Goal: Task Accomplishment & Management: Complete application form

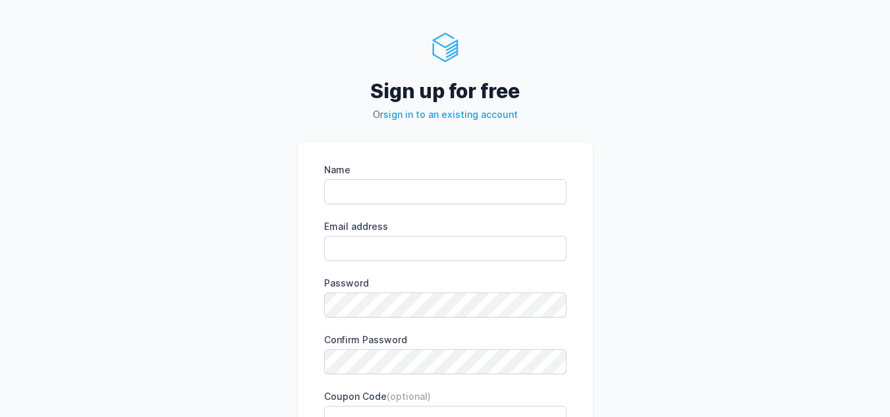
type input "Morgan Mutila"
type input "[EMAIL_ADDRESS][DOMAIN_NAME]"
click at [587, 326] on div "Name Morgan Mutila Email address mutilamorgan@gmail.com eyJpdiI6ImZSSWtJckJUTDd…" at bounding box center [445, 346] width 295 height 409
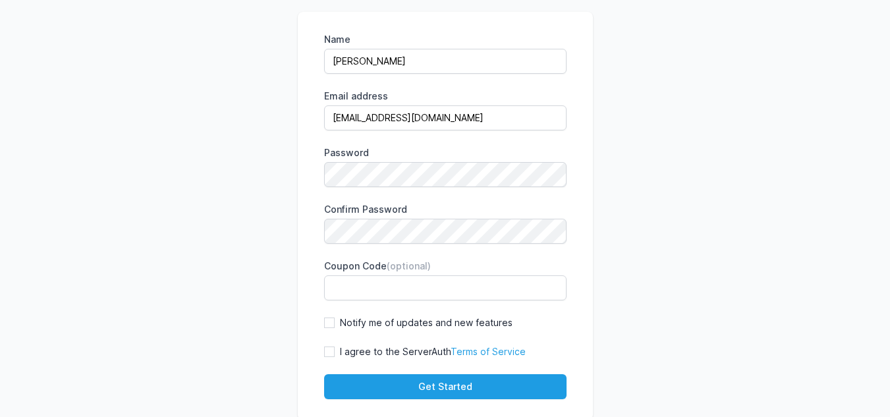
scroll to position [132, 0]
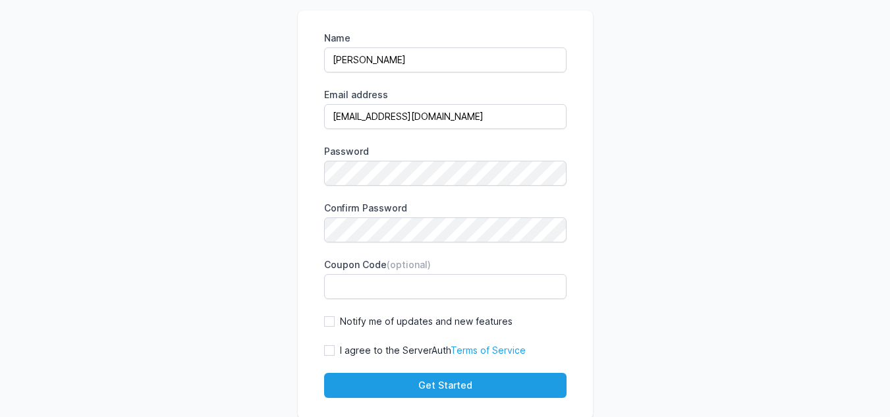
click at [379, 351] on label "I agree to the ServerAuth Terms of Service" at bounding box center [433, 350] width 186 height 13
click at [335, 351] on input "I agree to the ServerAuth Terms of Service" at bounding box center [329, 350] width 11 height 11
checkbox input "true"
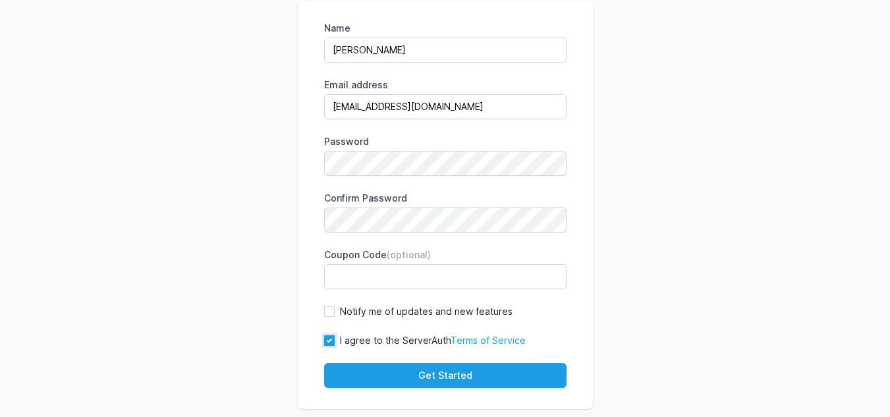
scroll to position [165, 0]
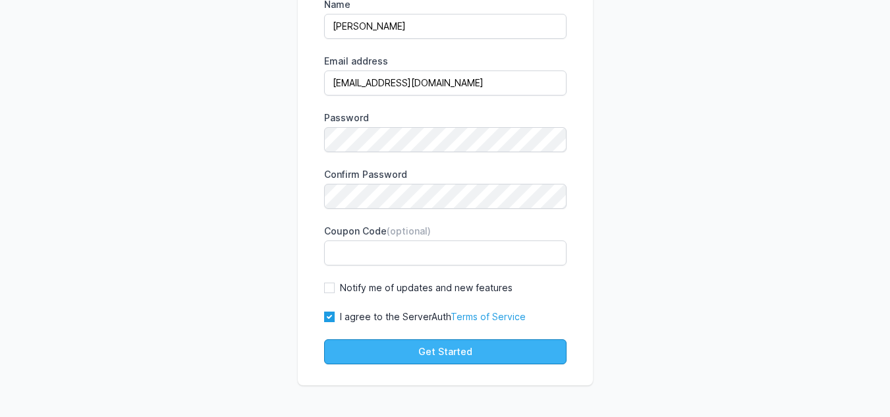
click at [474, 347] on button "Get Started" at bounding box center [445, 351] width 242 height 25
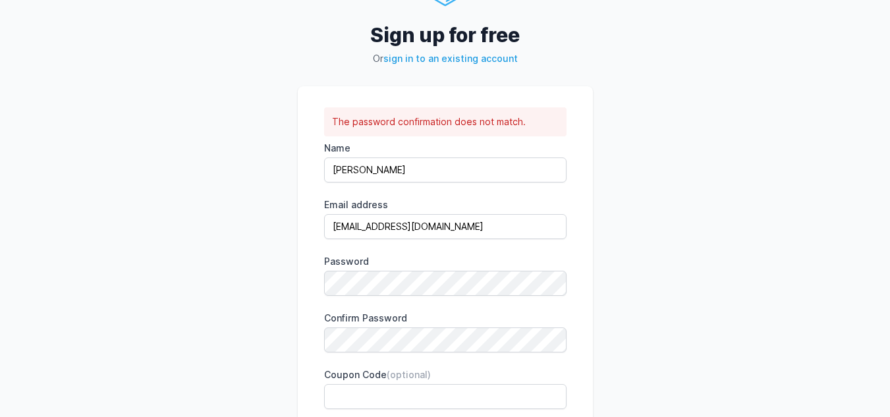
scroll to position [132, 0]
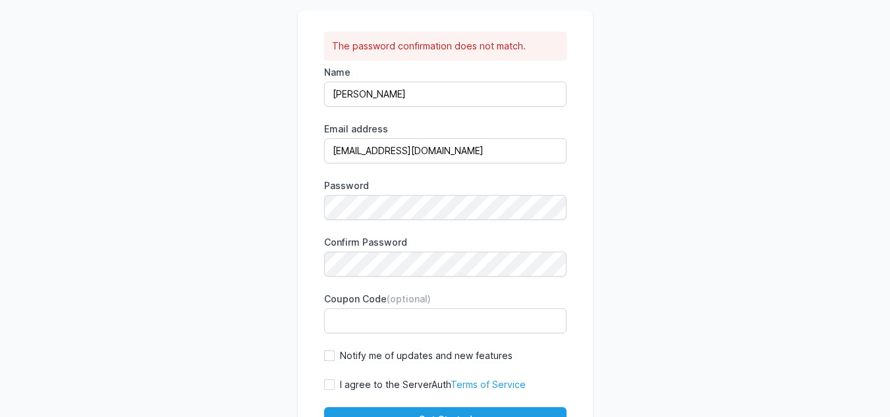
click at [405, 379] on label "I agree to the ServerAuth Terms of Service" at bounding box center [433, 384] width 186 height 13
click at [335, 380] on input "I agree to the ServerAuth Terms of Service" at bounding box center [329, 385] width 11 height 11
checkbox input "true"
click at [403, 405] on form "The password confirmation does not match. Name Morgan Mutila Email address muti…" at bounding box center [445, 232] width 242 height 401
click at [403, 412] on button "Get Started" at bounding box center [445, 419] width 242 height 25
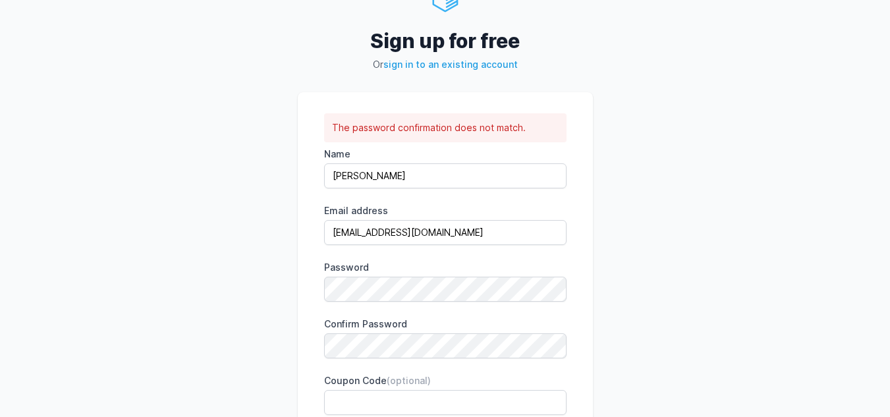
scroll to position [0, 0]
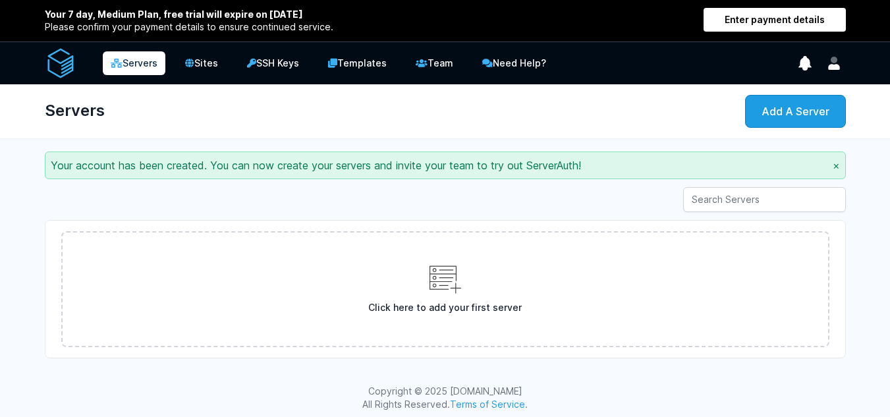
click at [835, 170] on button "×" at bounding box center [836, 165] width 7 height 16
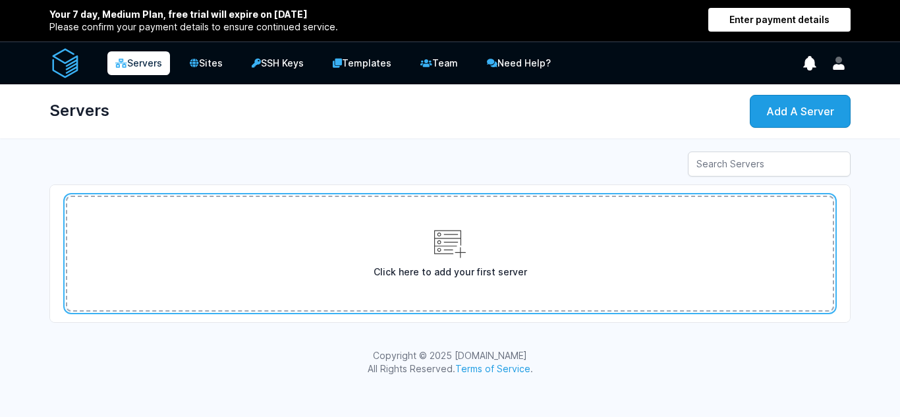
click at [467, 280] on link "Click here to add your first server" at bounding box center [450, 254] width 768 height 116
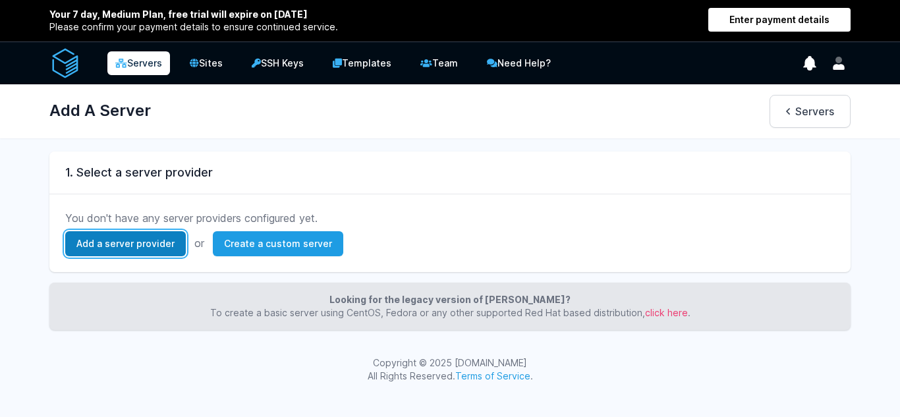
click at [145, 242] on link "Add a server provider" at bounding box center [125, 243] width 121 height 25
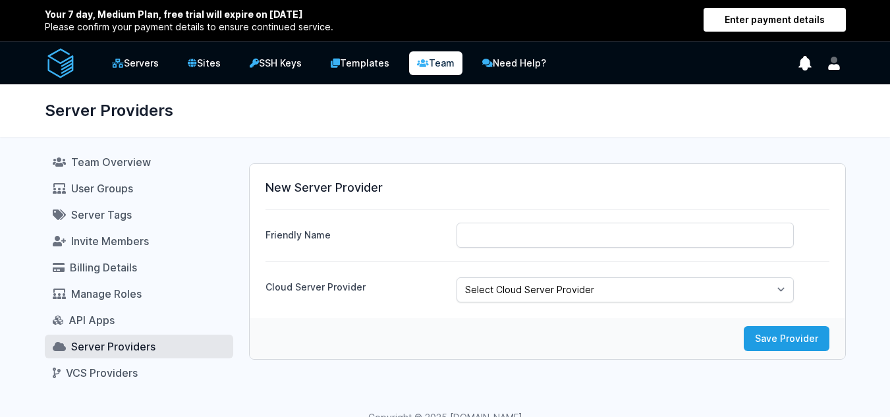
click at [414, 370] on div "New Server Provider Friendly Name Cloud Server Provider Select Cloud Server Pro…" at bounding box center [547, 267] width 597 height 235
click at [142, 57] on link "Servers" at bounding box center [135, 63] width 65 height 26
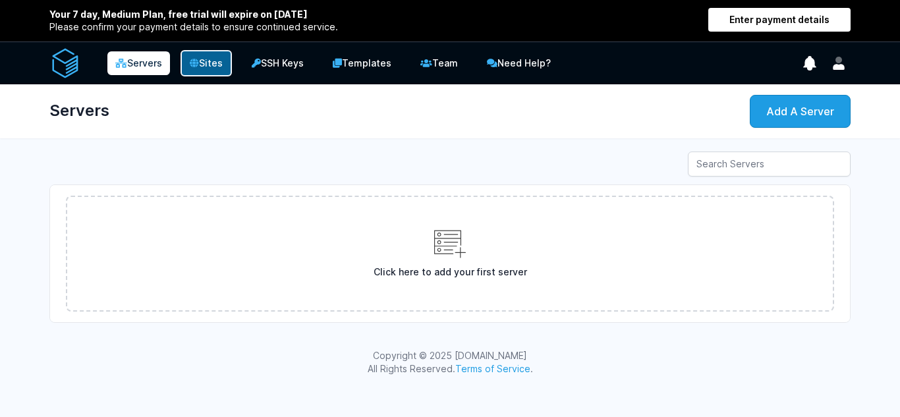
click at [220, 63] on link "Sites" at bounding box center [206, 63] width 51 height 26
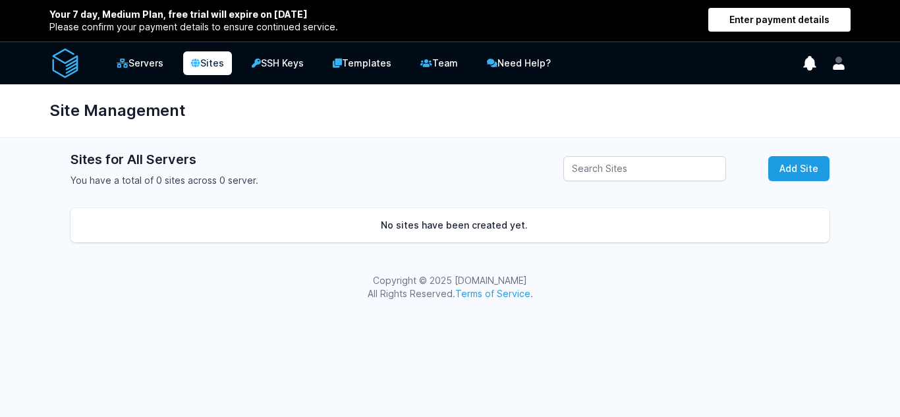
drag, startPoint x: 482, startPoint y: 228, endPoint x: 575, endPoint y: 221, distance: 93.2
click at [505, 226] on td "No sites have been created yet." at bounding box center [450, 225] width 759 height 34
click at [745, 189] on div "Sites for All Servers You have a total of 0 sites across 0 server. Add Site No …" at bounding box center [449, 199] width 801 height 98
click at [814, 148] on div "Your 7 day, Medium Plan, free trial will expire on [DATE] Please confirm your p…" at bounding box center [450, 157] width 900 height 314
click at [810, 151] on div "Sites for All Servers You have a total of 0 sites across 0 server. Add Site" at bounding box center [450, 168] width 759 height 37
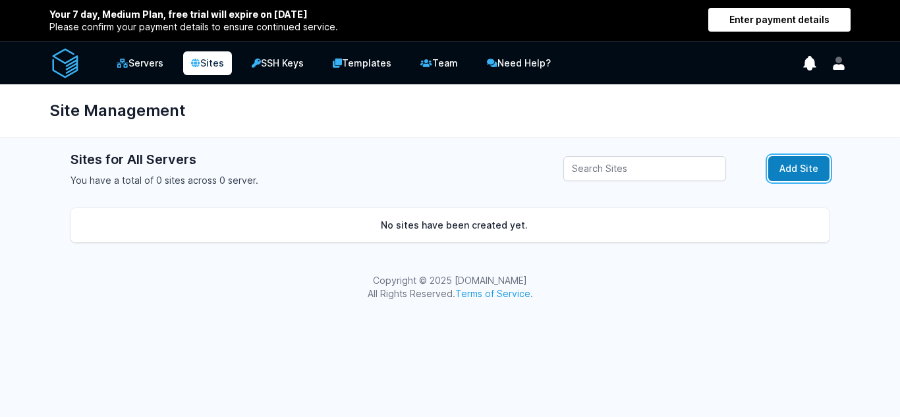
click at [806, 162] on link "Add Site" at bounding box center [798, 168] width 61 height 25
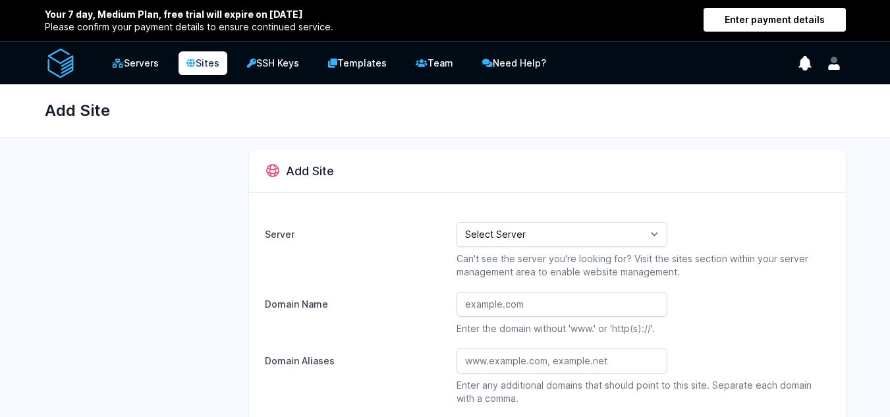
select select
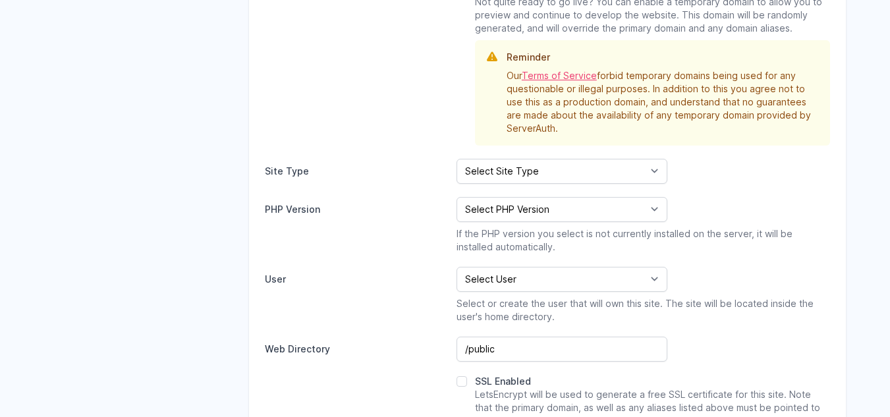
scroll to position [461, 0]
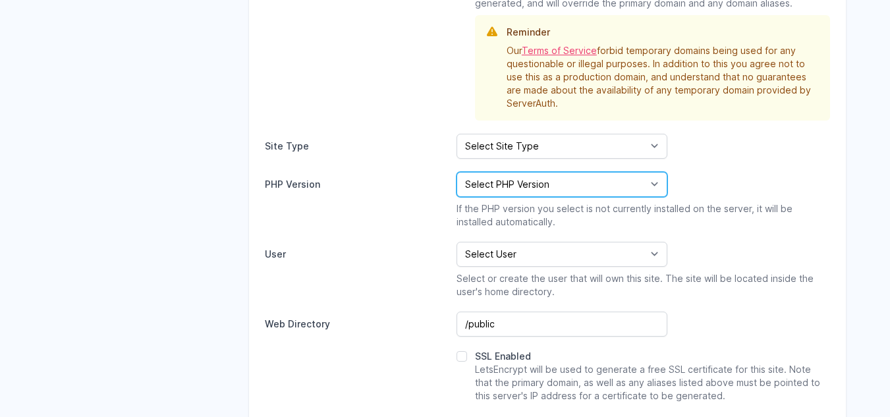
click at [653, 188] on select "Select PHP Version 8.4 (Latest, EOL: Dec 2028) 8.3 (EOL: Dec 2027) 8.2 (EOL: De…" at bounding box center [562, 184] width 211 height 25
select select "8.3"
click at [457, 172] on select "Select PHP Version 8.4 (Latest, EOL: Dec 2028) 8.3 (EOL: Dec 2027) 8.2 (EOL: De…" at bounding box center [562, 184] width 211 height 25
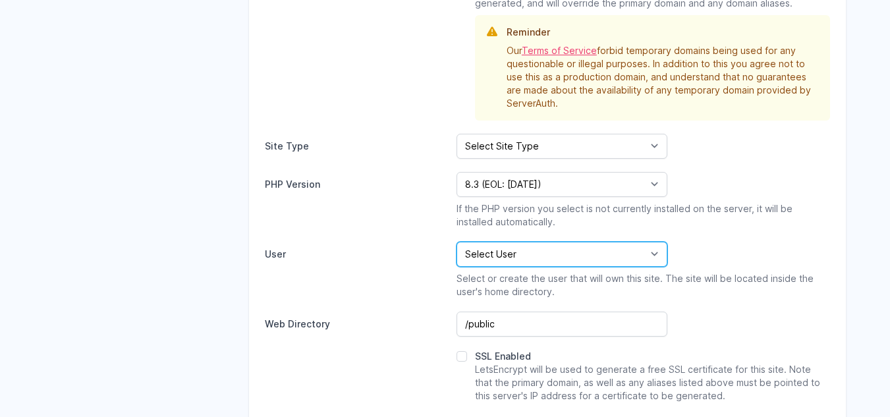
click at [579, 262] on select "Select User Add A New User" at bounding box center [562, 254] width 211 height 25
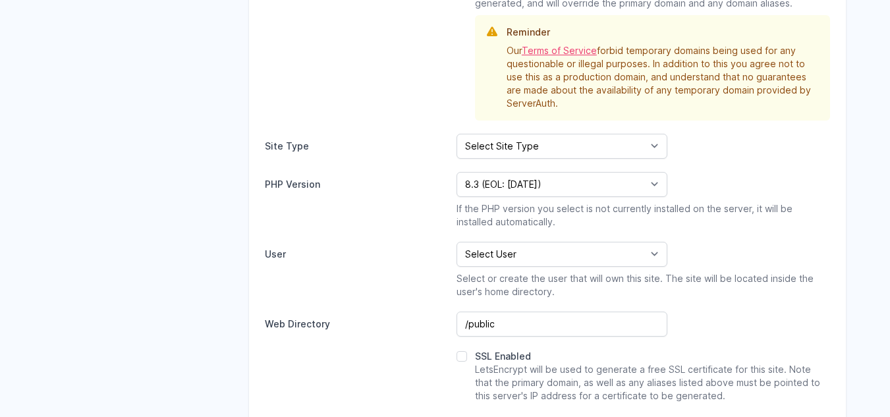
click at [348, 252] on label "User" at bounding box center [355, 251] width 181 height 18
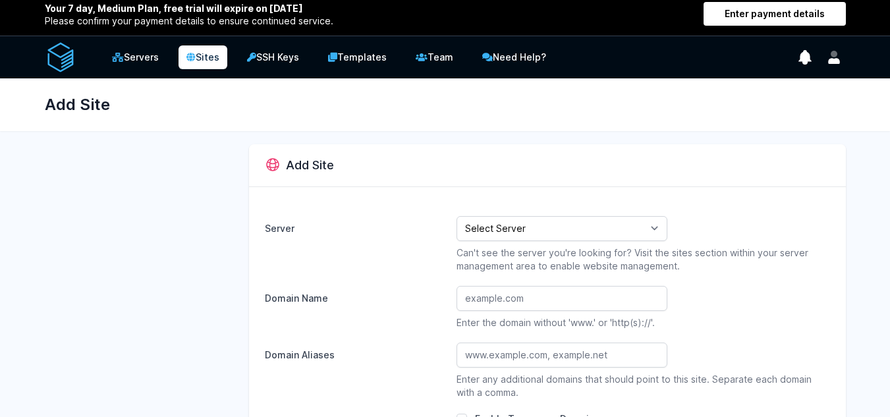
scroll to position [0, 0]
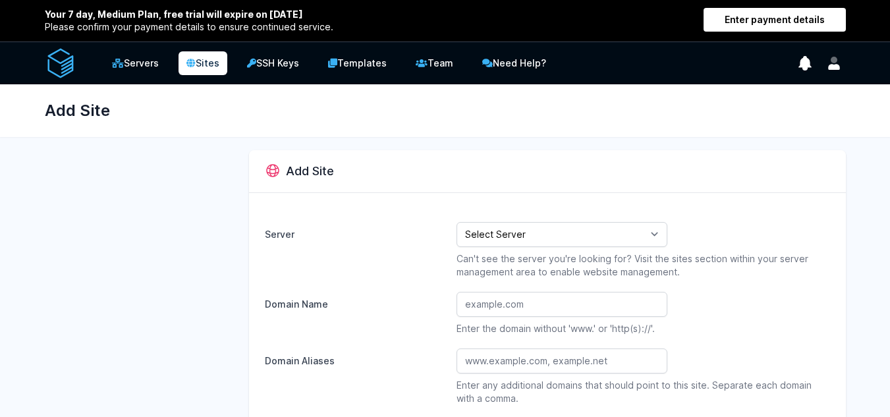
click at [544, 254] on p "Can't see the server you're looking for? Visit the sites section within your se…" at bounding box center [644, 265] width 374 height 26
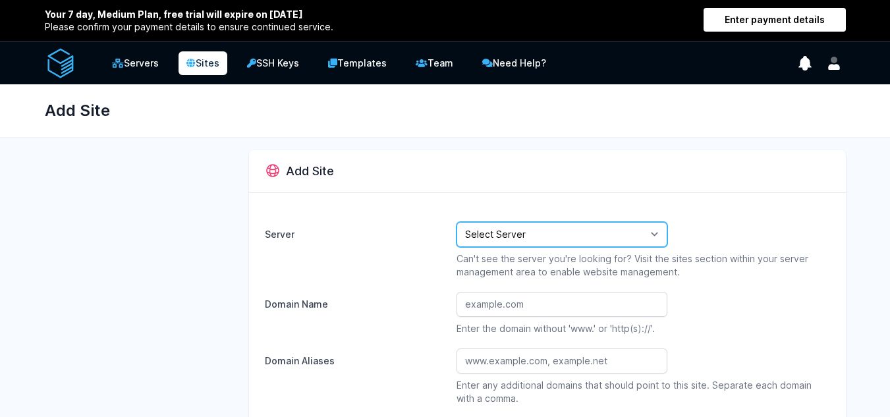
click at [579, 222] on select "Select Server" at bounding box center [562, 234] width 211 height 25
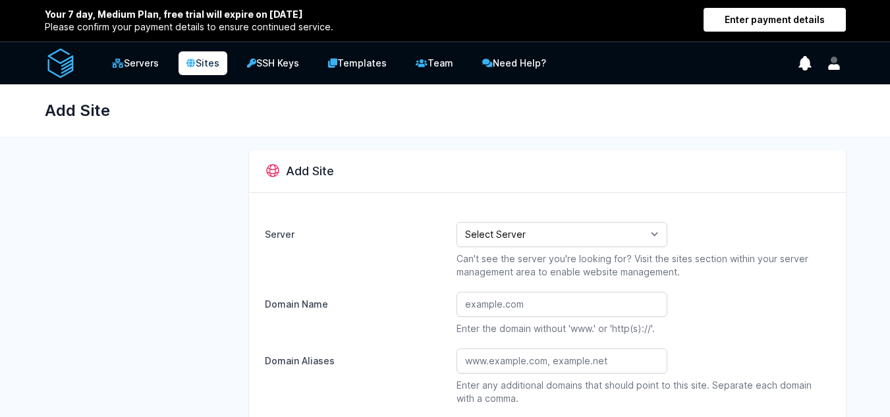
click at [838, 55] on button "User menu" at bounding box center [834, 63] width 24 height 24
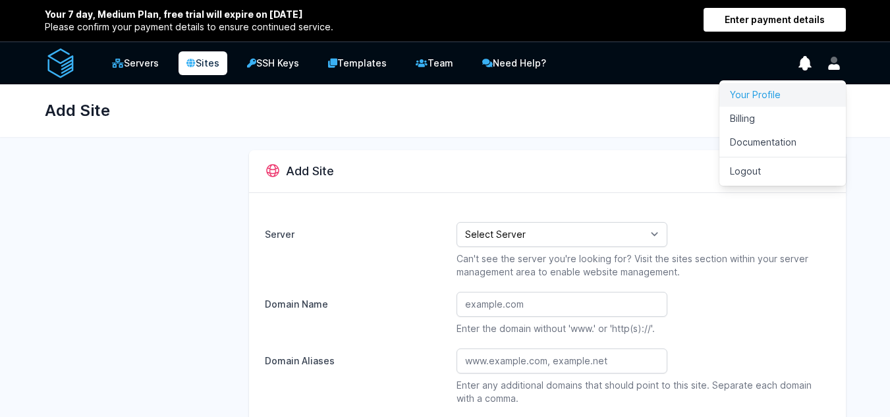
click at [771, 101] on link "Your Profile" at bounding box center [783, 95] width 127 height 24
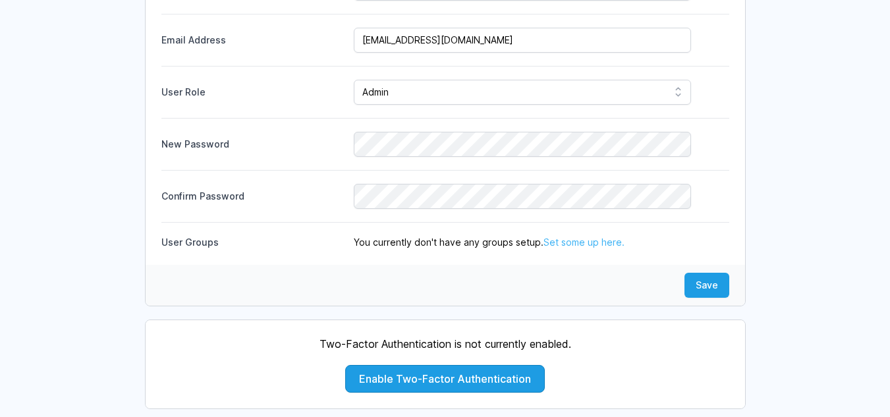
scroll to position [264, 0]
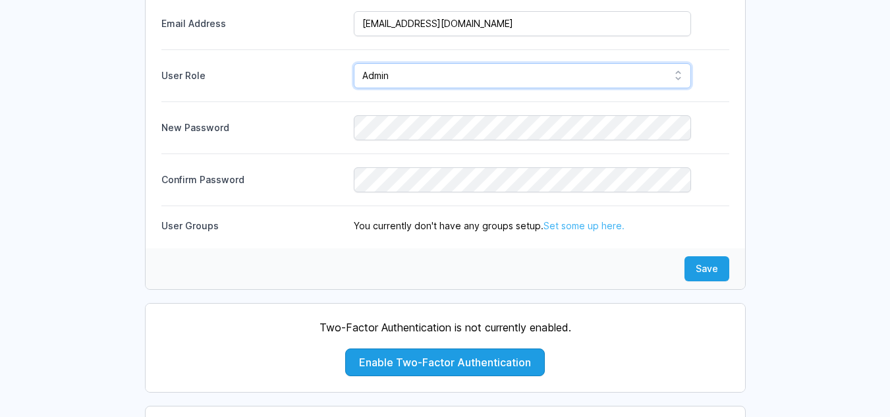
click at [633, 78] on select "Admin Manager Team Member" at bounding box center [522, 75] width 337 height 25
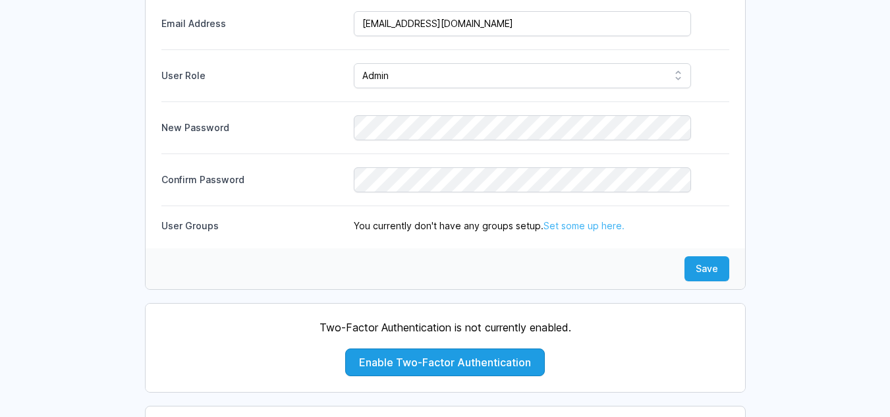
click at [789, 87] on div "Account Details Name [PERSON_NAME] Mutila Email Address [EMAIL_ADDRESS][DOMAIN_…" at bounding box center [445, 199] width 801 height 625
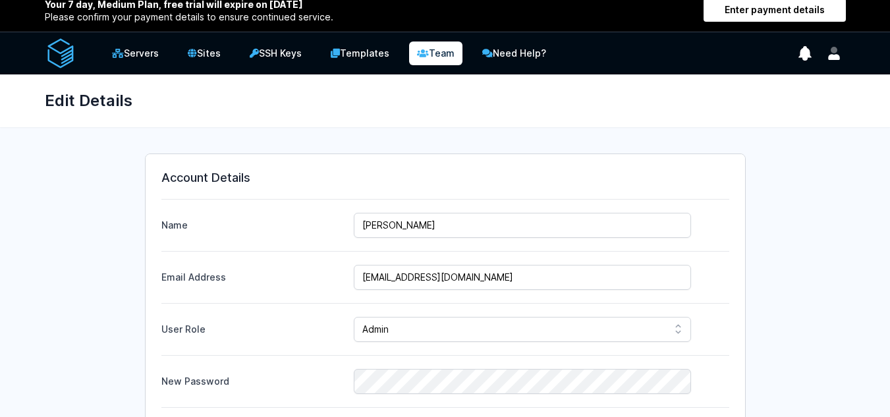
scroll to position [0, 0]
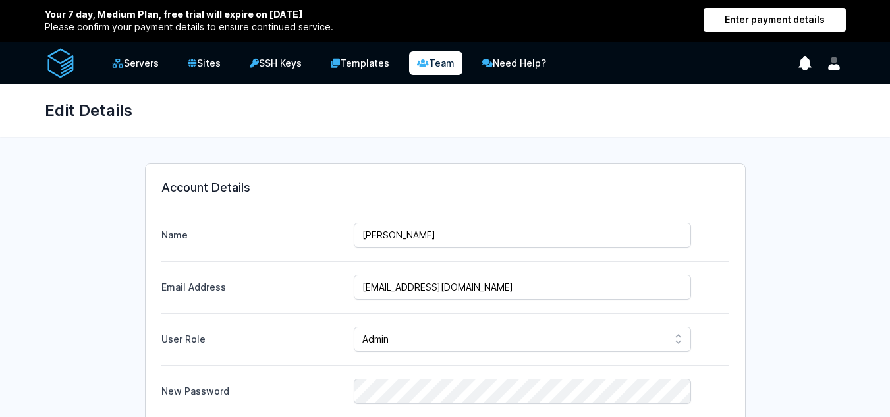
click at [71, 71] on img at bounding box center [61, 63] width 32 height 32
click at [825, 26] on link "Enter payment details" at bounding box center [775, 20] width 142 height 24
click at [735, 142] on div "Your 7 day, Medium Plan, free trial will expire on September 4th, 2025 Please c…" at bounding box center [445, 420] width 890 height 841
click at [796, 61] on icon "show notifications" at bounding box center [805, 63] width 18 height 18
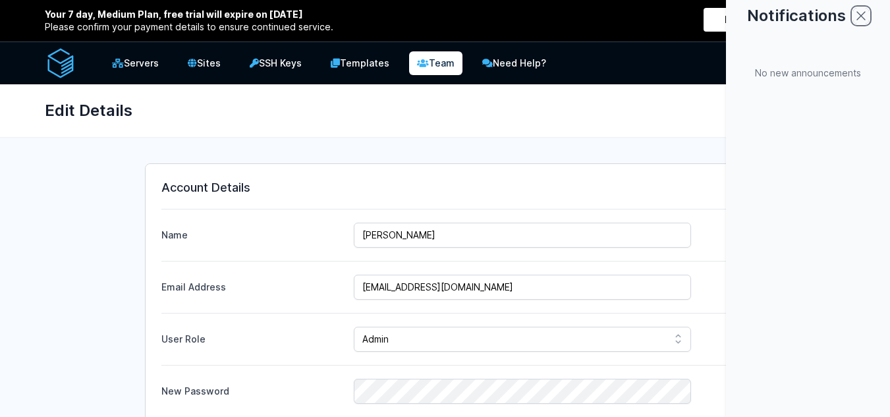
click at [858, 20] on icon "close modal" at bounding box center [861, 16] width 16 height 16
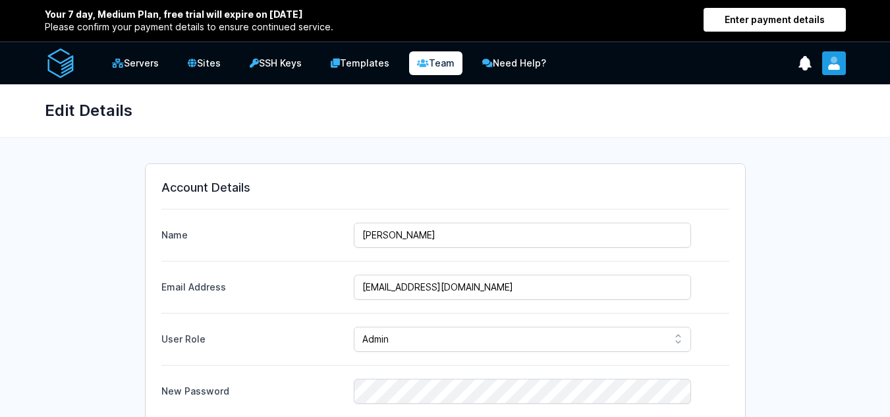
click at [843, 72] on button "User menu" at bounding box center [834, 63] width 24 height 24
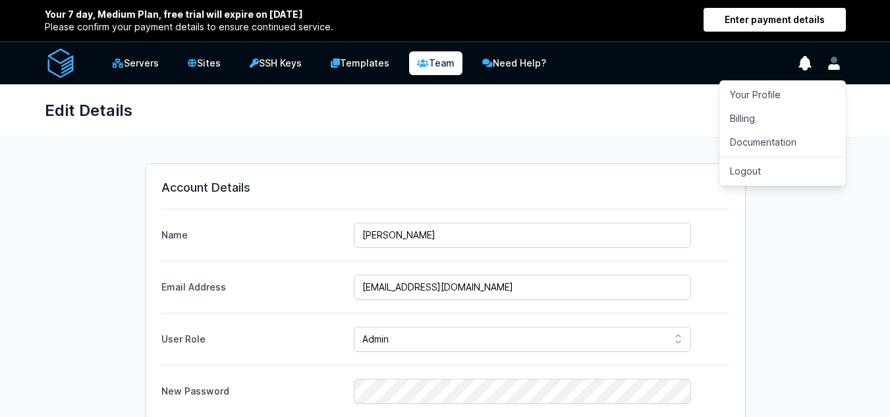
click at [652, 110] on div "Edit Details" at bounding box center [445, 110] width 843 height 53
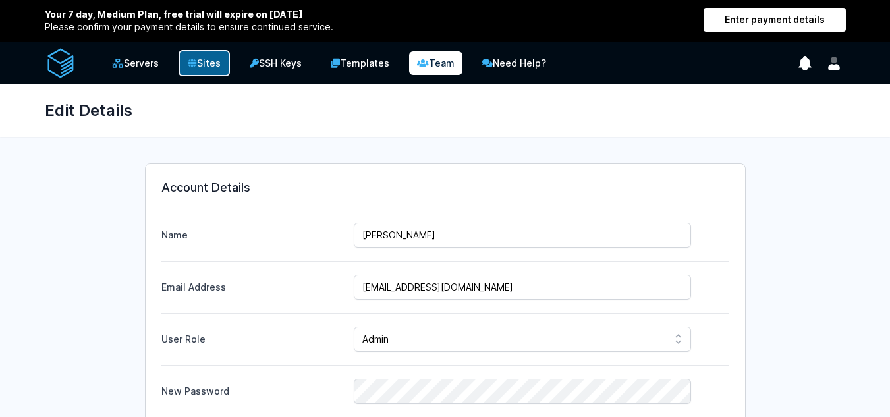
click at [208, 57] on link "Sites" at bounding box center [204, 63] width 51 height 26
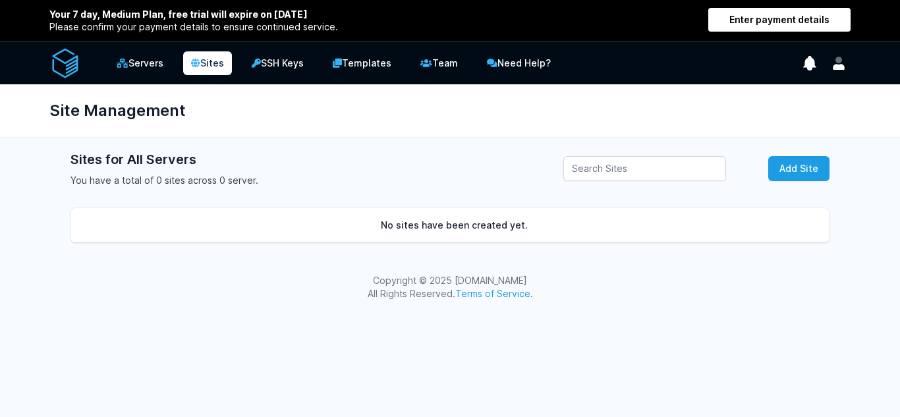
click at [58, 59] on img at bounding box center [65, 63] width 32 height 32
click at [59, 59] on img at bounding box center [65, 63] width 32 height 32
